Goal: Transaction & Acquisition: Book appointment/travel/reservation

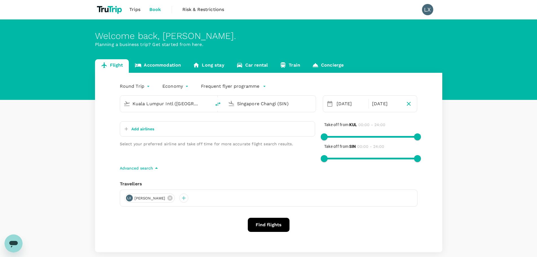
drag, startPoint x: 118, startPoint y: 12, endPoint x: 127, endPoint y: 28, distance: 17.8
click at [118, 12] on img at bounding box center [110, 9] width 30 height 12
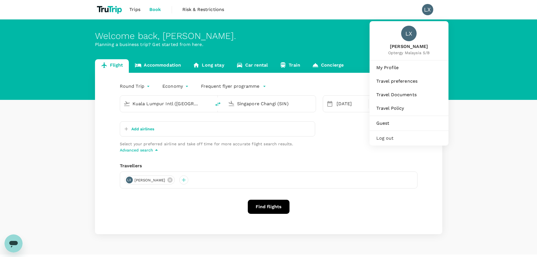
click at [405, 88] on div "My Profile Travel preferences Travel Documents Travel Policy Guest" at bounding box center [409, 94] width 79 height 69
click at [406, 91] on link "Travel Documents" at bounding box center [409, 95] width 74 height 12
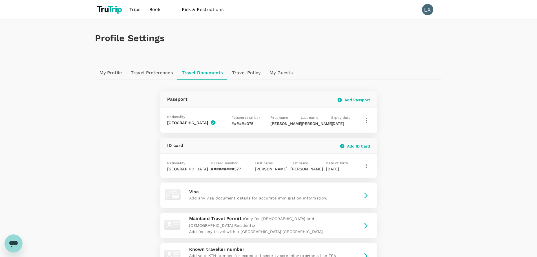
click at [108, 14] on img at bounding box center [110, 9] width 30 height 12
